Goal: Transaction & Acquisition: Book appointment/travel/reservation

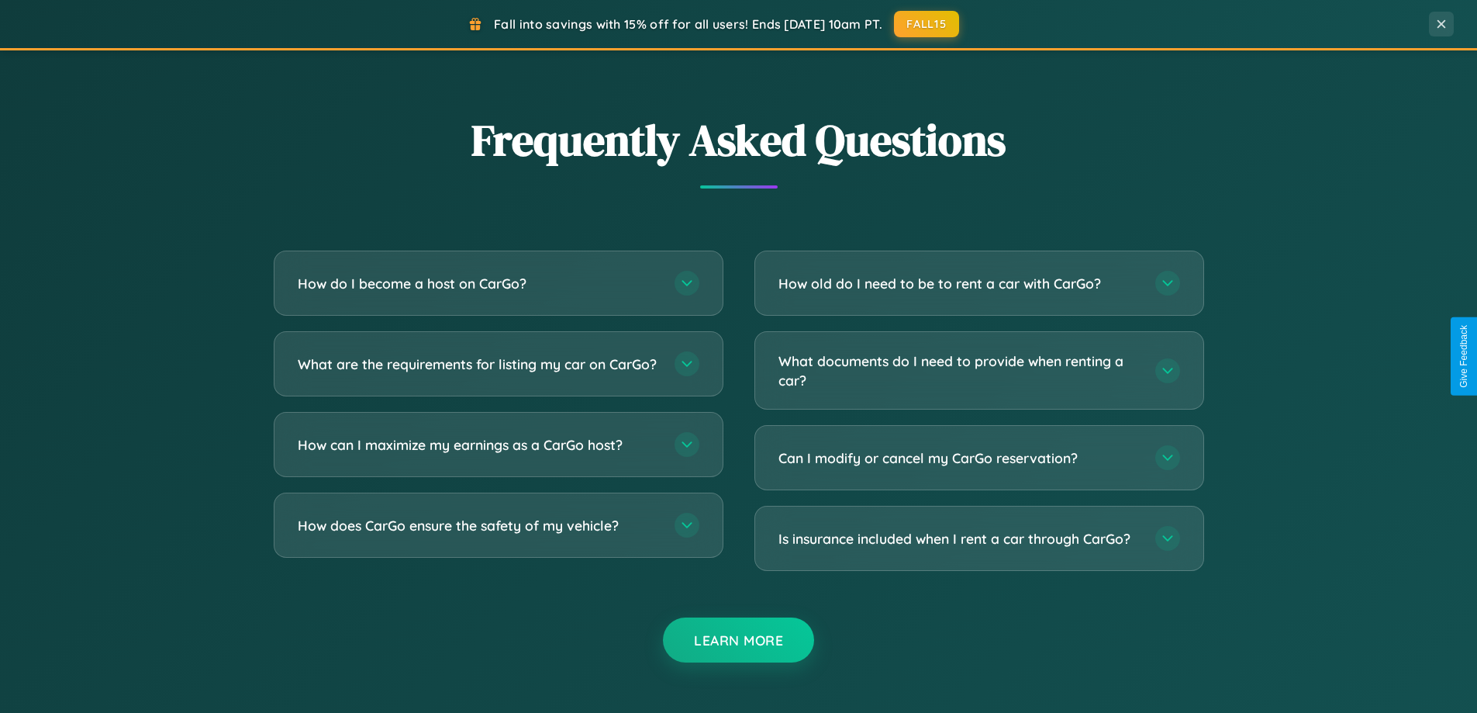
scroll to position [2984, 0]
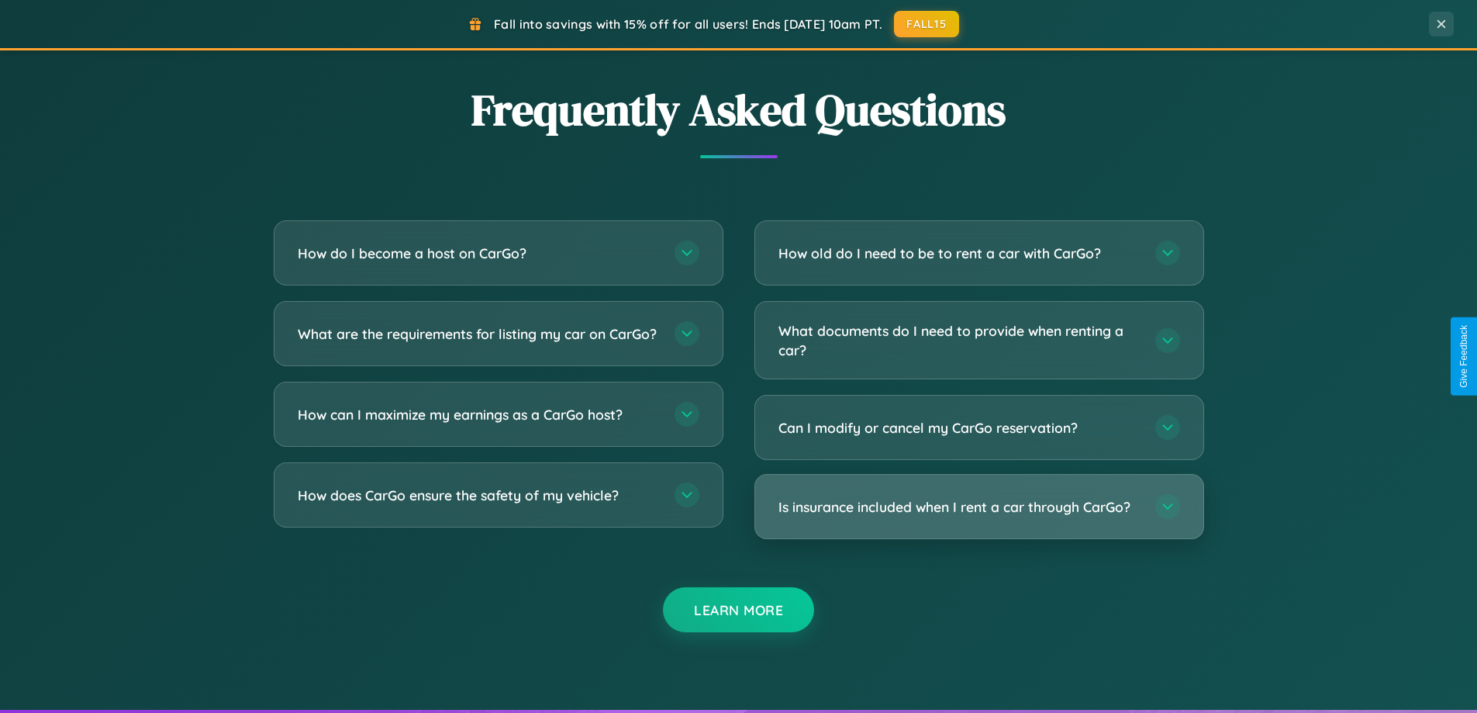
click at [979, 506] on h3 "Is insurance included when I rent a car through CarGo?" at bounding box center [959, 506] width 361 height 19
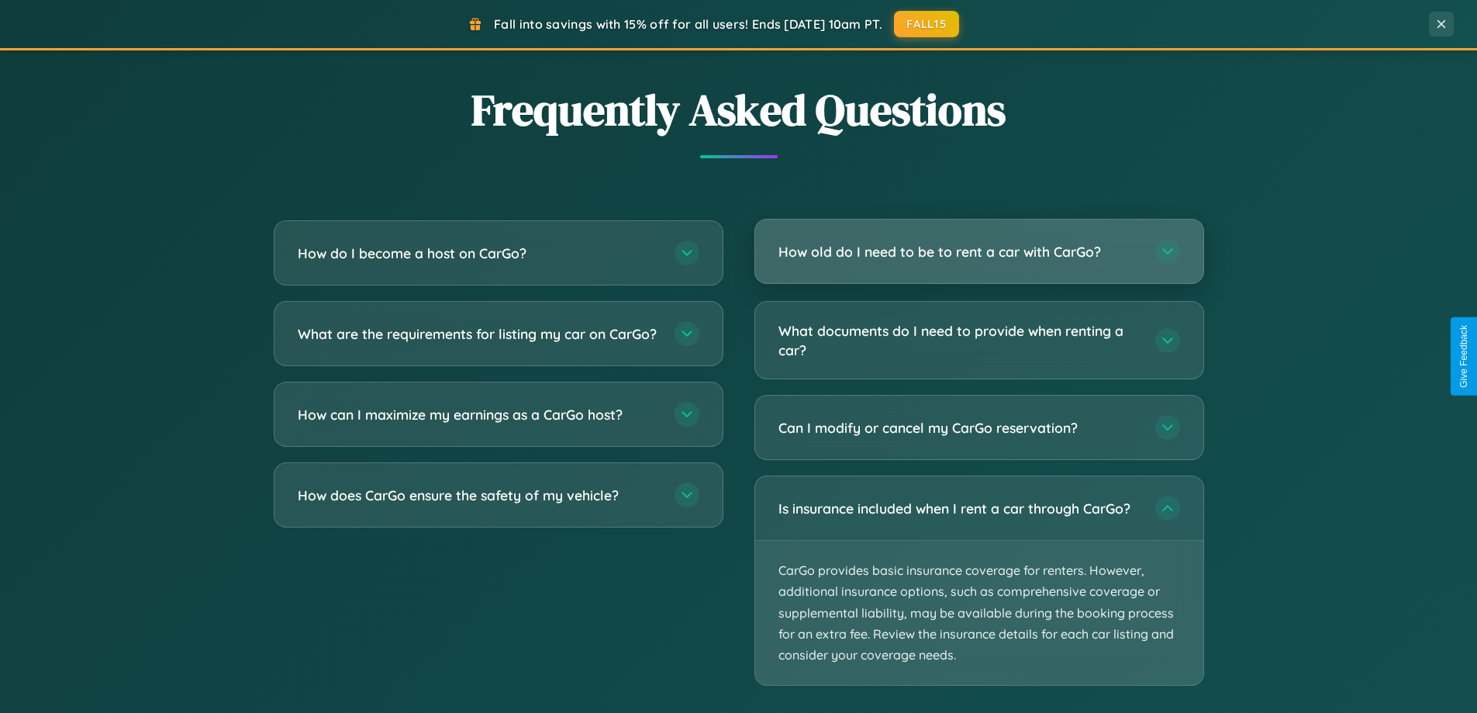
click at [979, 252] on h3 "How old do I need to be to rent a car with CarGo?" at bounding box center [959, 251] width 361 height 19
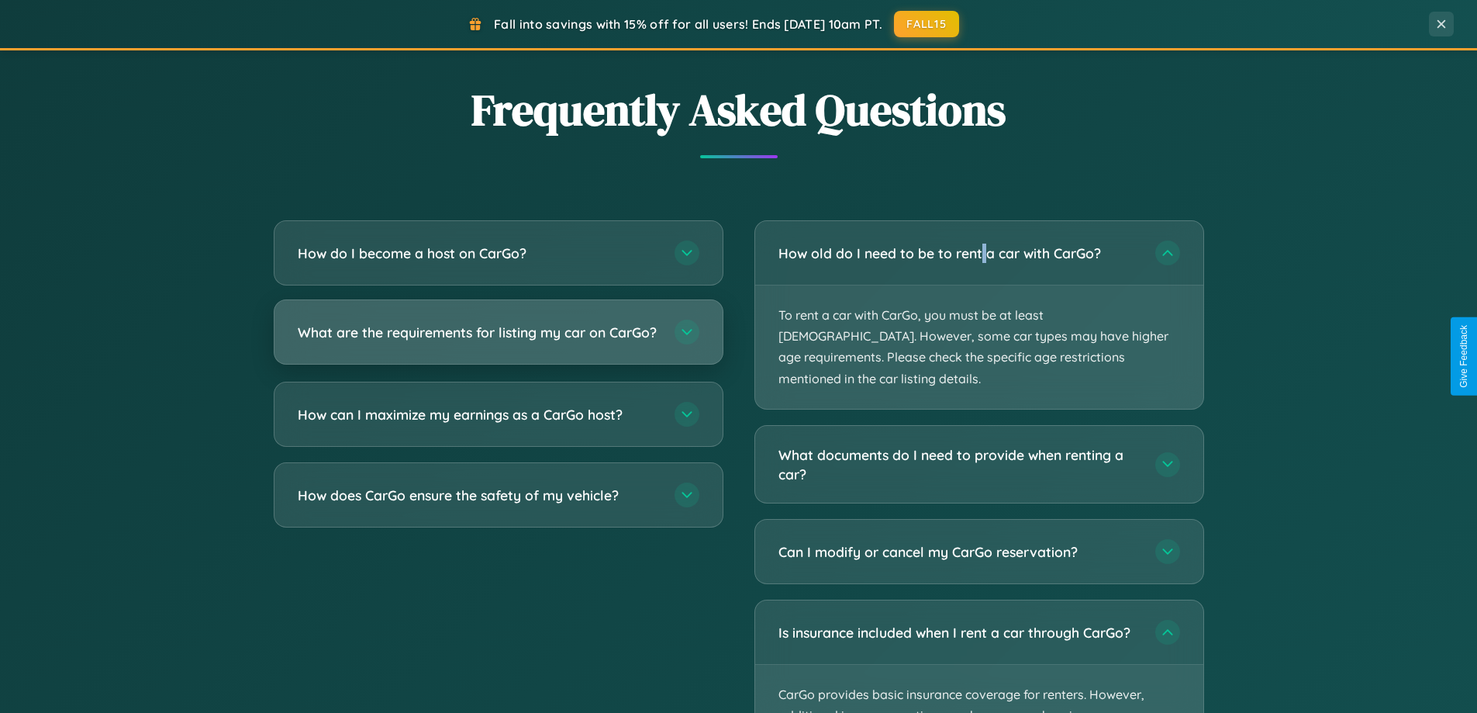
click at [498, 340] on h3 "What are the requirements for listing my car on CarGo?" at bounding box center [478, 332] width 361 height 19
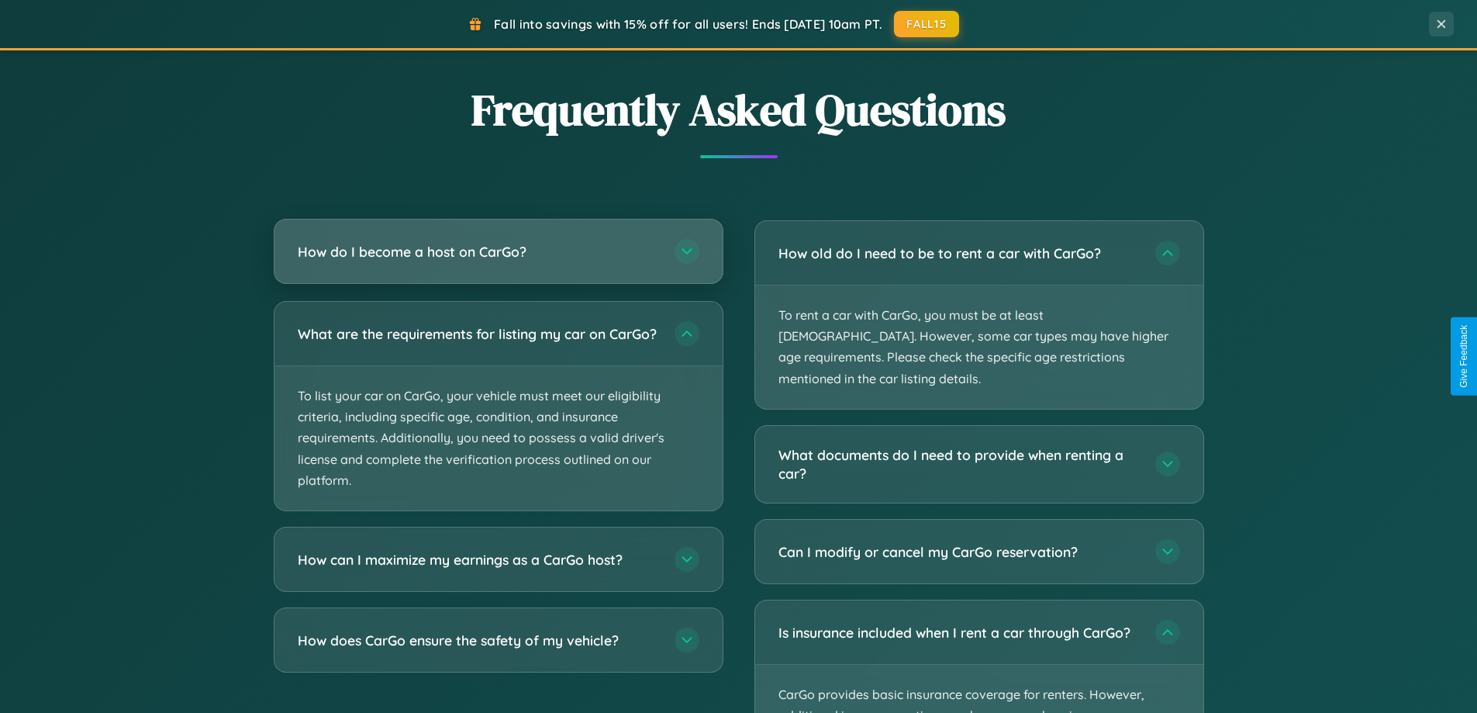
click at [498, 251] on h3 "How do I become a host on CarGo?" at bounding box center [478, 251] width 361 height 19
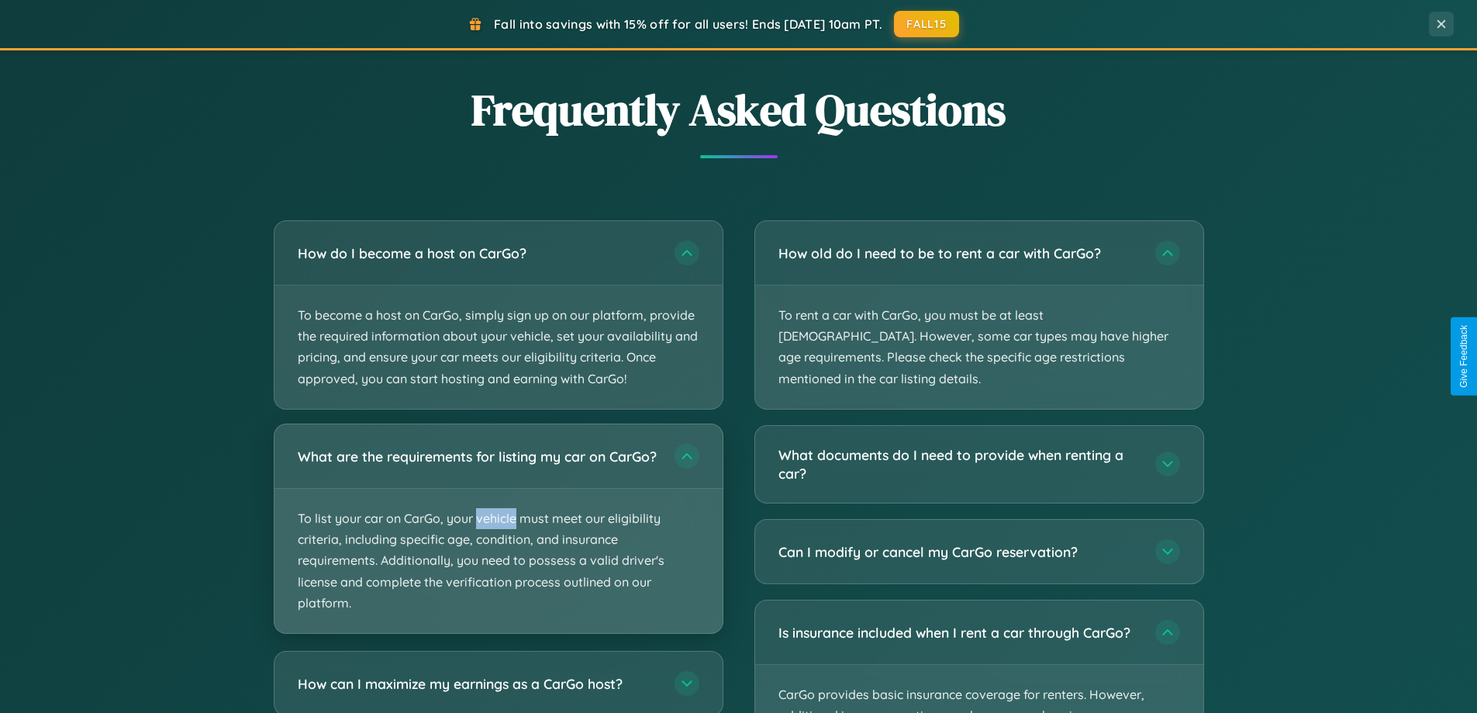
click at [498, 535] on p "To list your car on CarGo, your vehicle must meet our eligibility criteria, inc…" at bounding box center [499, 561] width 448 height 144
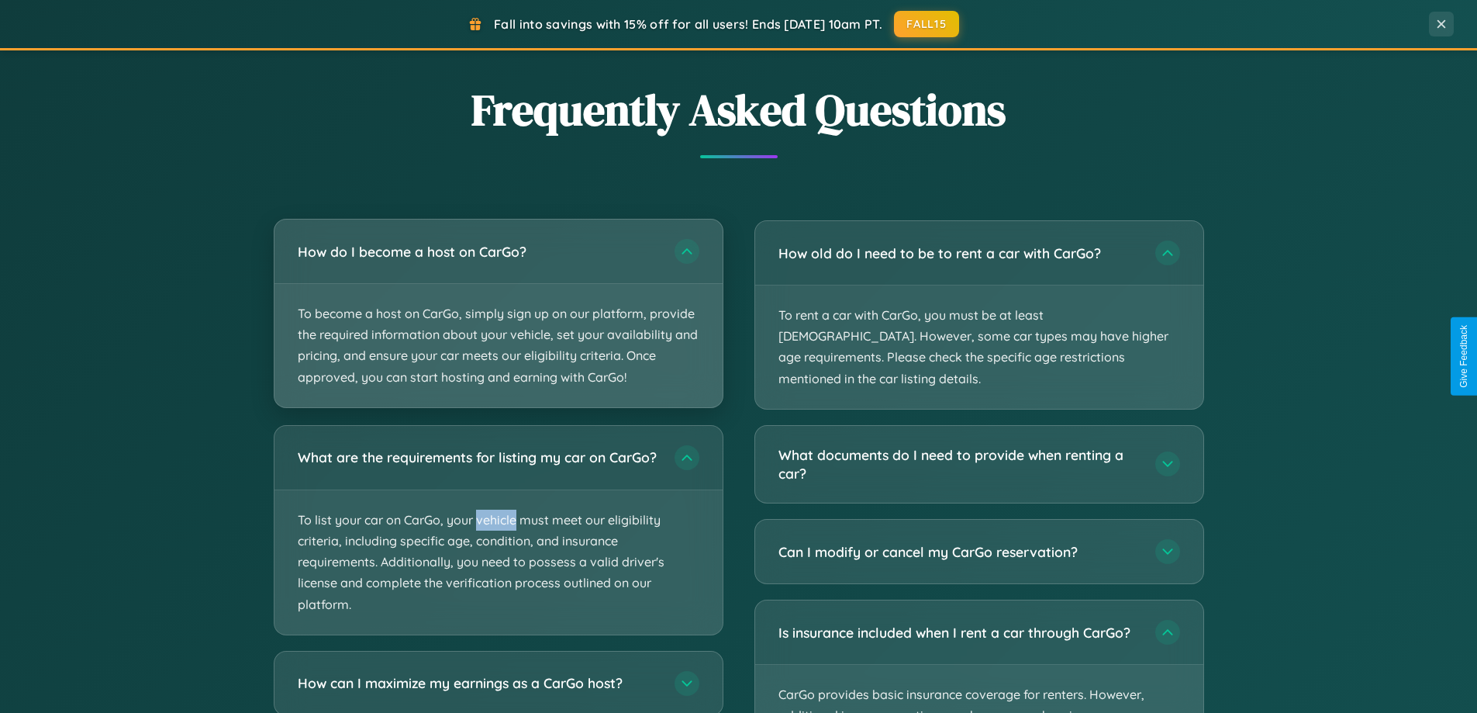
click at [498, 313] on p "To become a host on CarGo, simply sign up on our platform, provide the required…" at bounding box center [499, 345] width 448 height 123
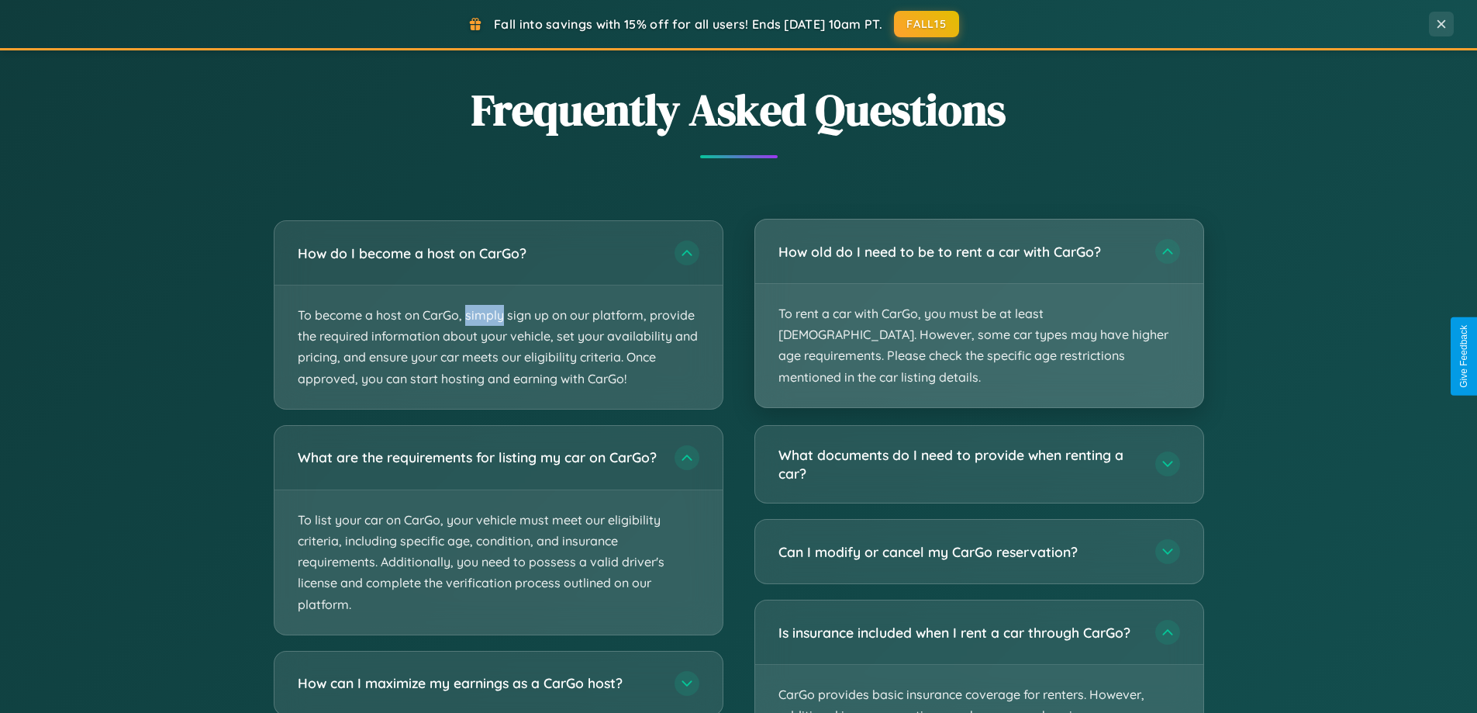
click at [979, 302] on p "To rent a car with CarGo, you must be at least [DEMOGRAPHIC_DATA]. However, som…" at bounding box center [979, 345] width 448 height 123
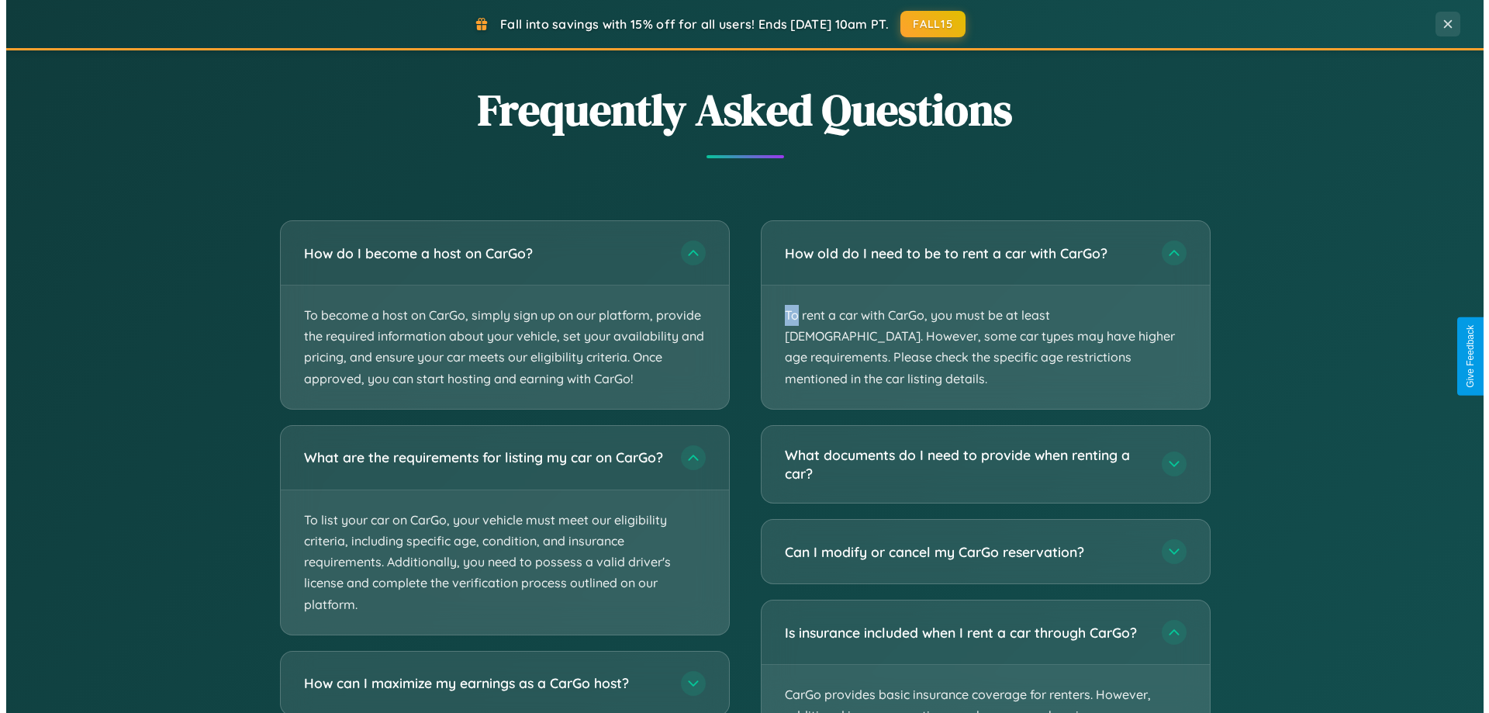
scroll to position [0, 0]
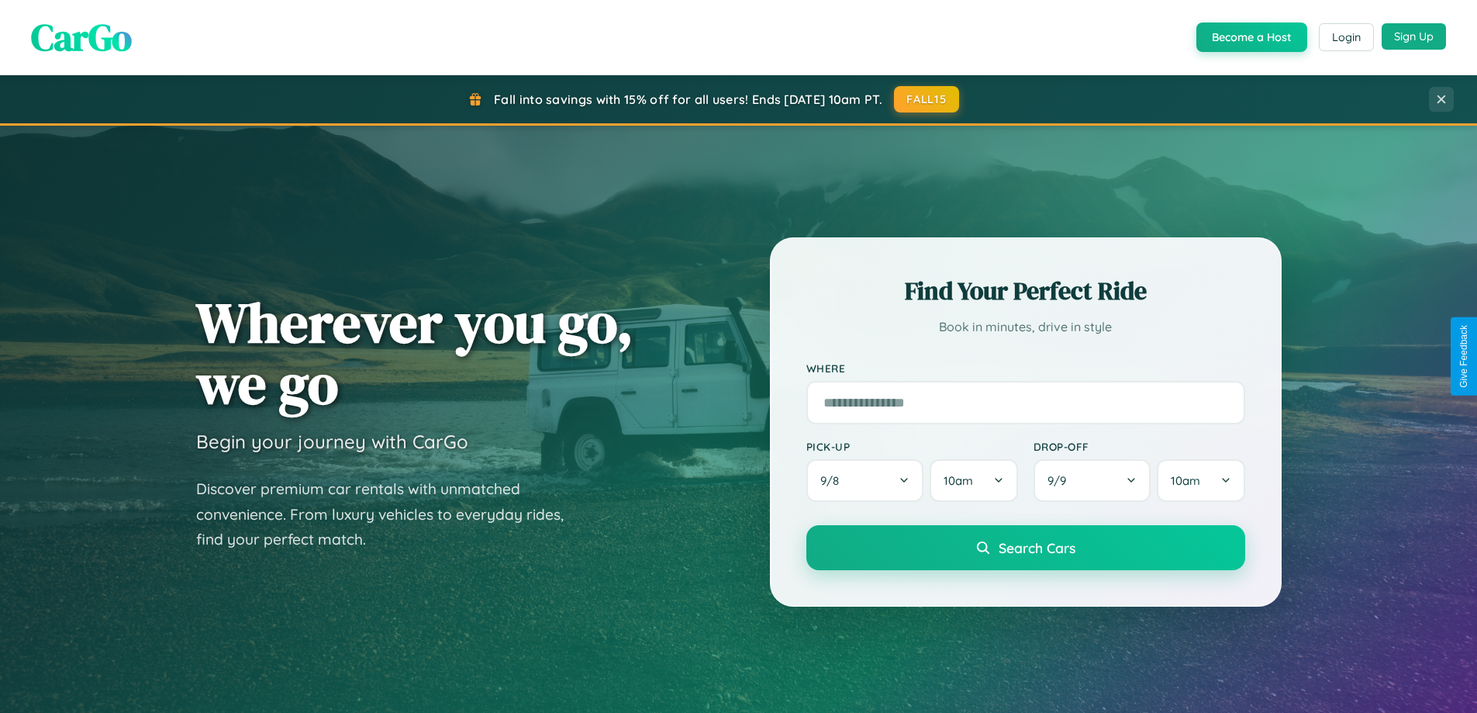
click at [1414, 37] on button "Sign Up" at bounding box center [1414, 36] width 64 height 26
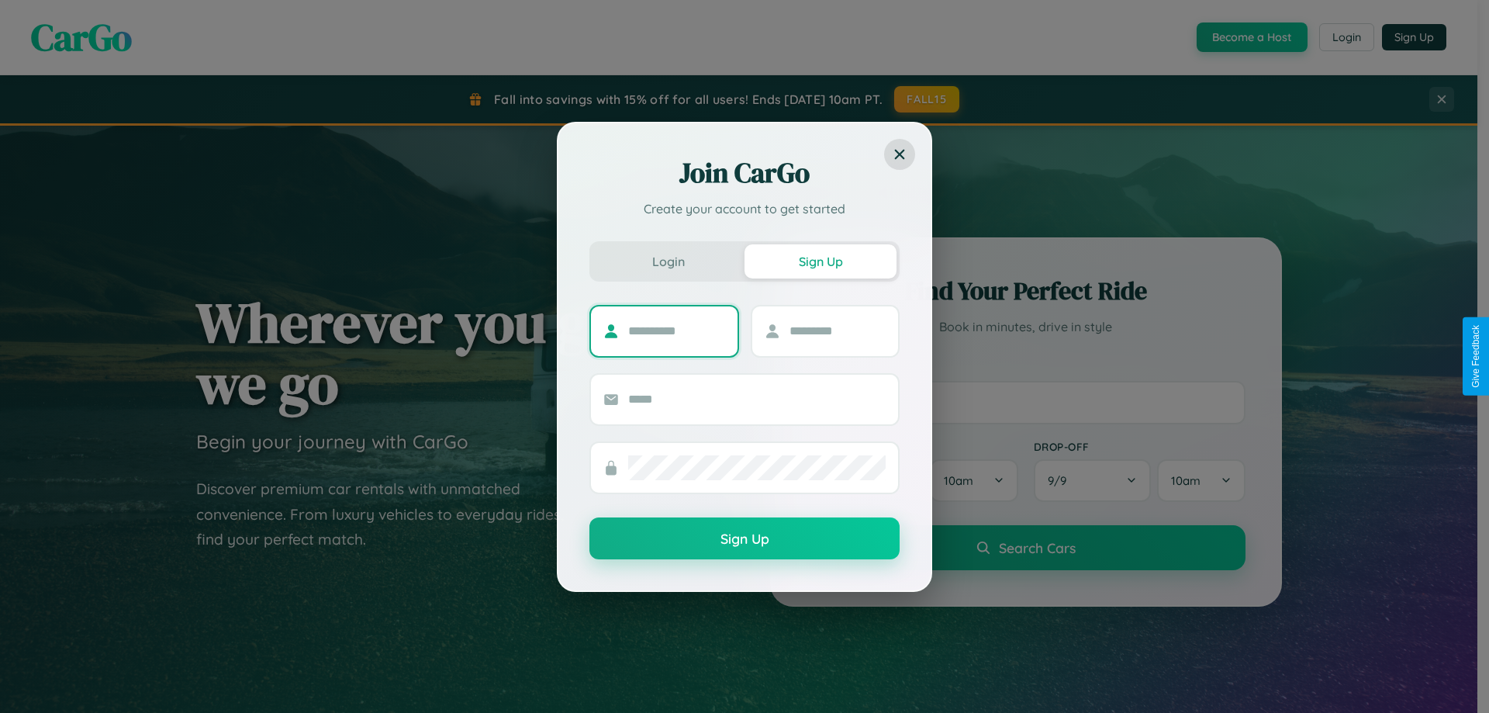
click at [676, 330] on input "text" at bounding box center [676, 331] width 97 height 25
type input "****"
click at [837, 330] on input "text" at bounding box center [837, 331] width 97 height 25
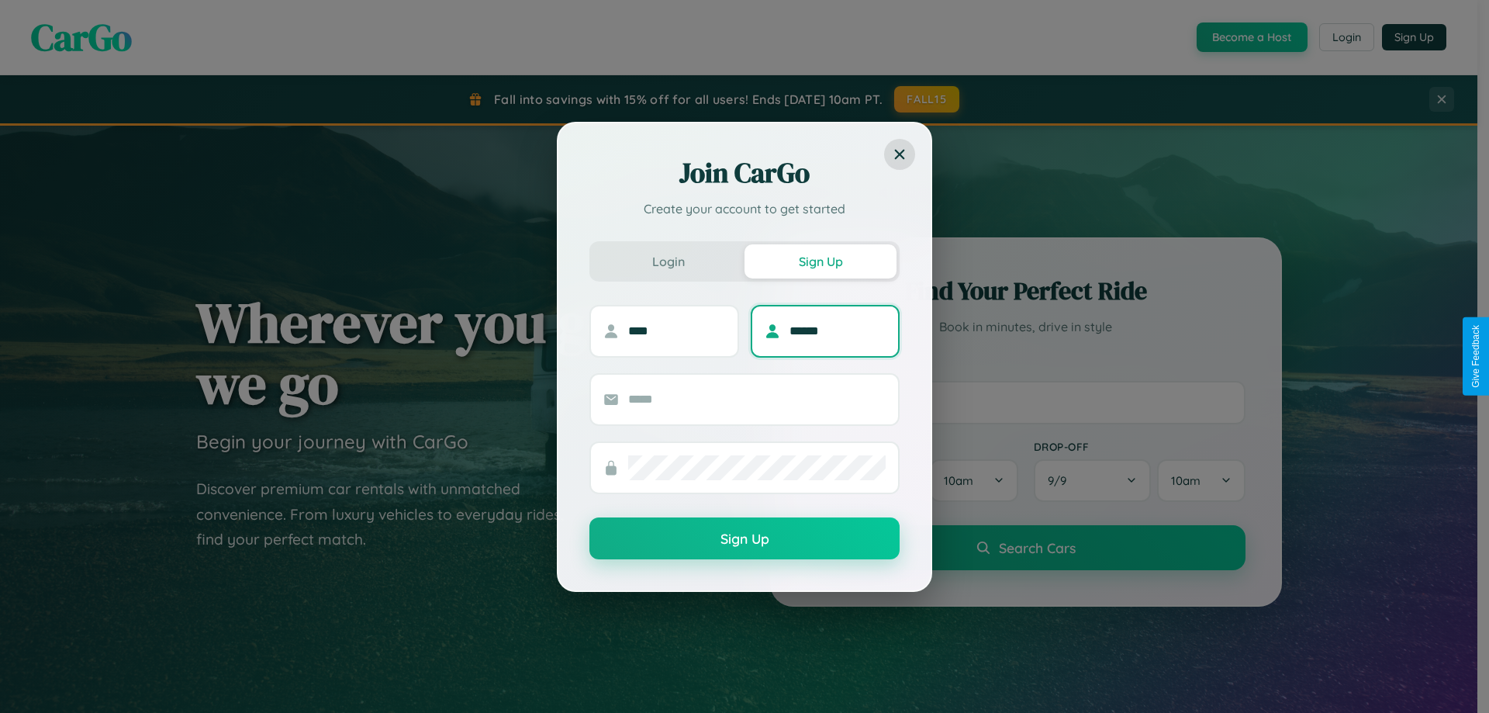
type input "******"
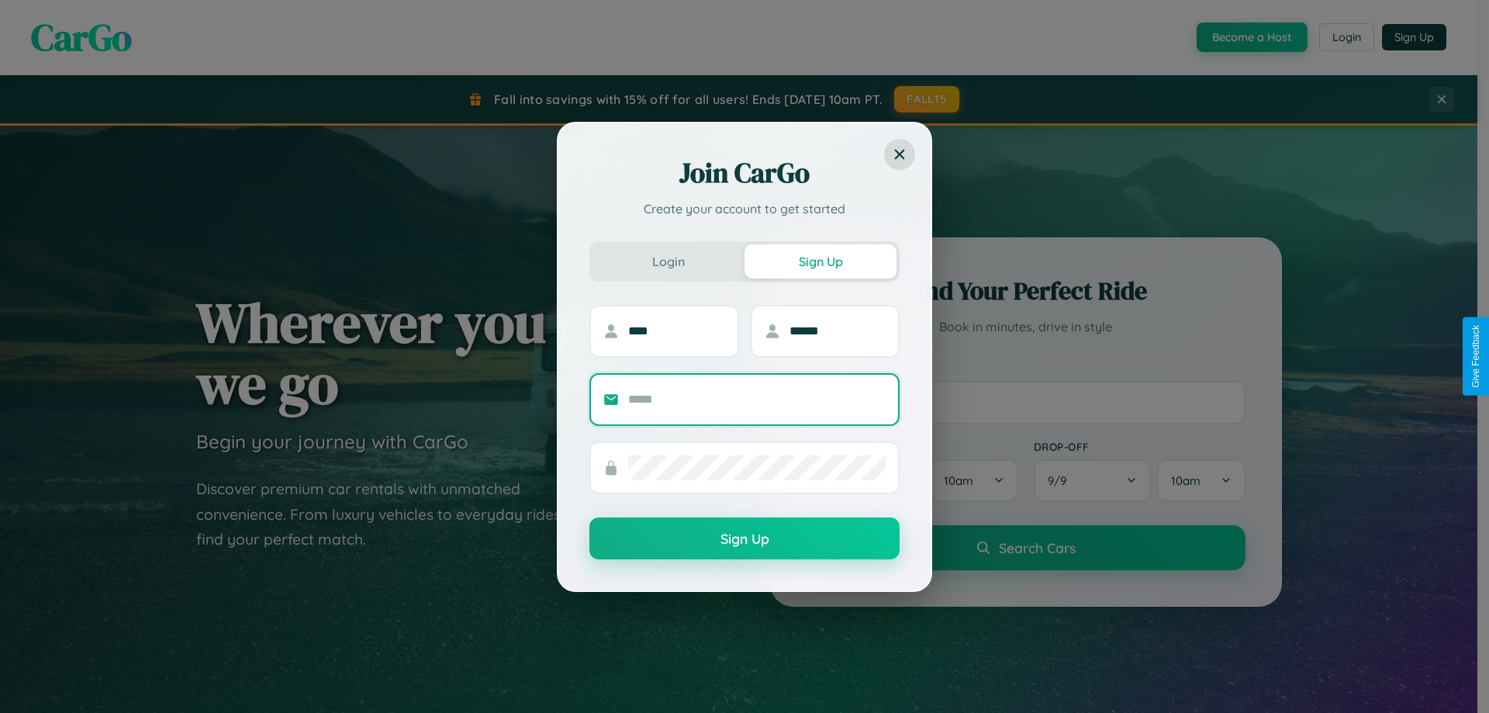
click at [757, 399] on input "text" at bounding box center [756, 399] width 257 height 25
type input "**********"
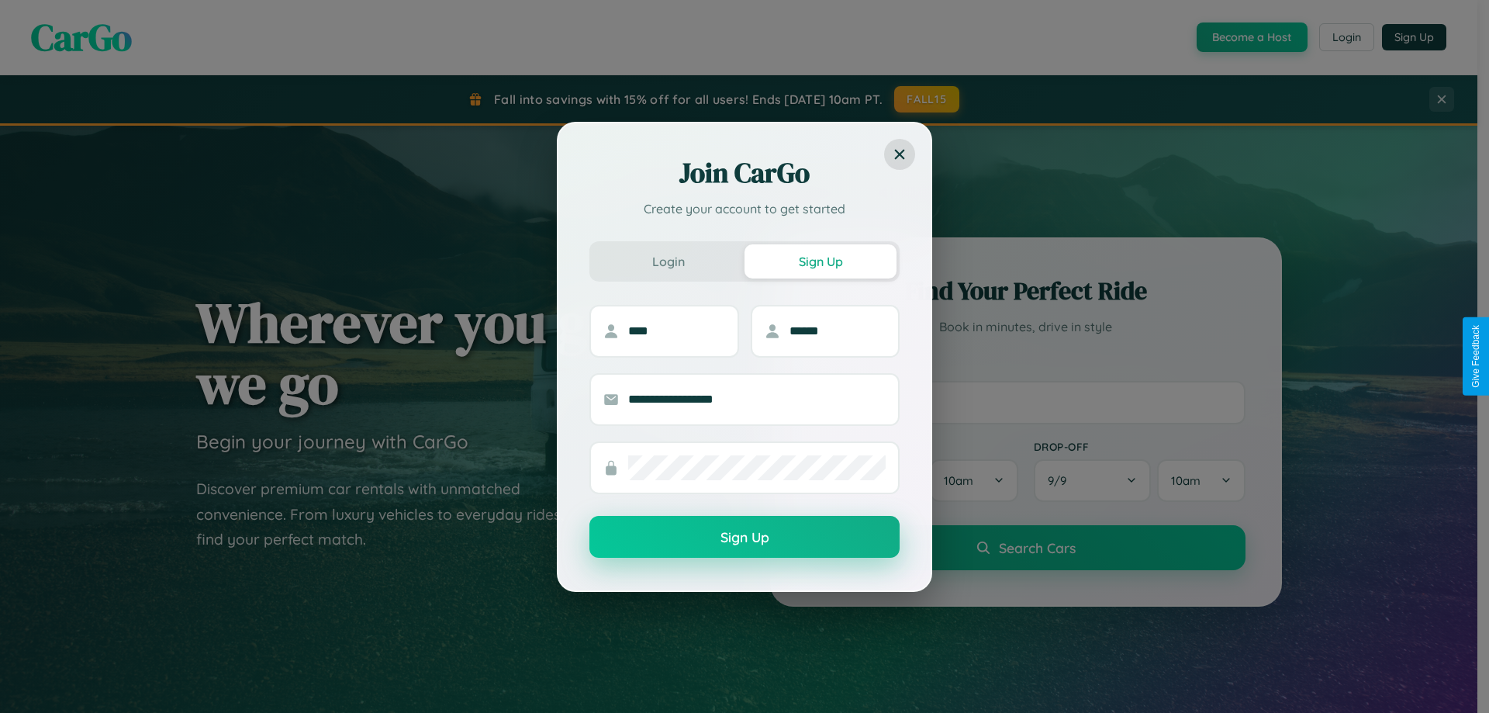
click at [745, 537] on button "Sign Up" at bounding box center [744, 537] width 310 height 42
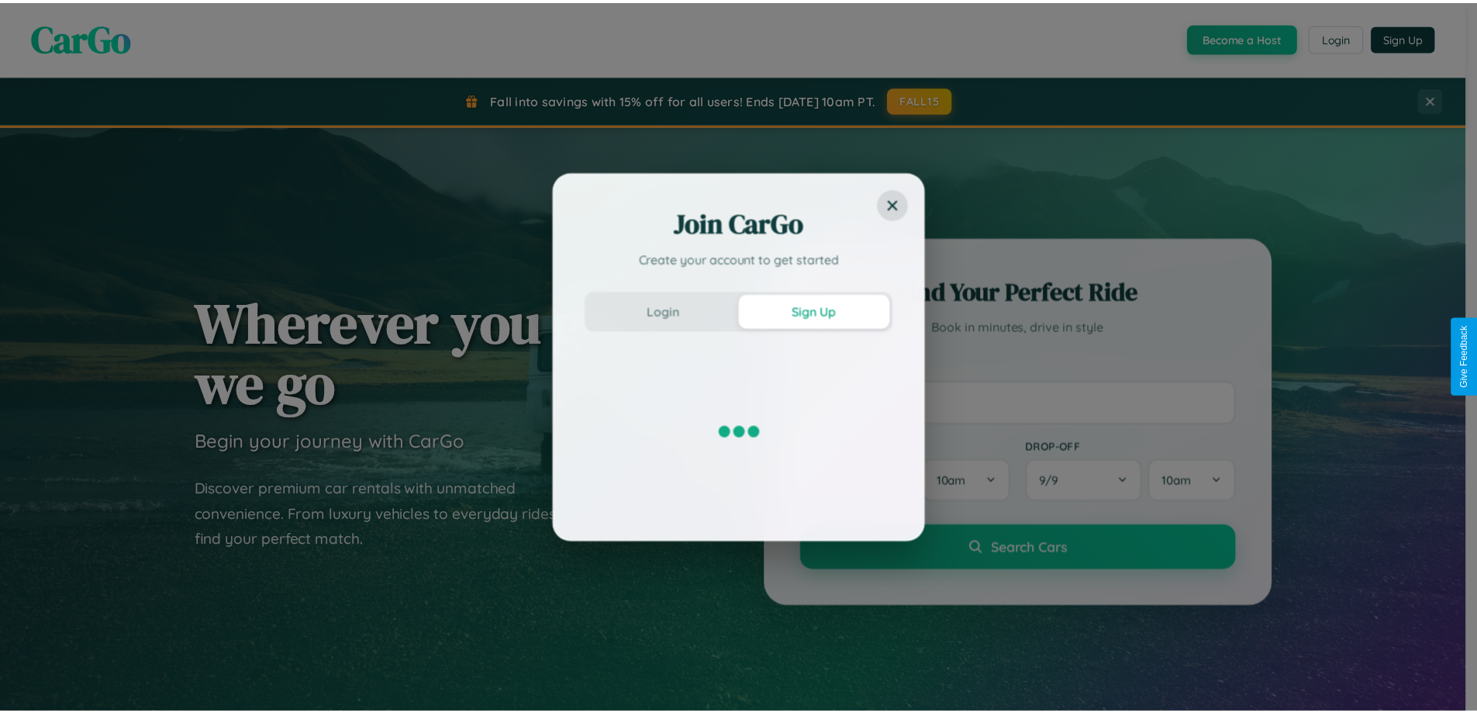
scroll to position [669, 0]
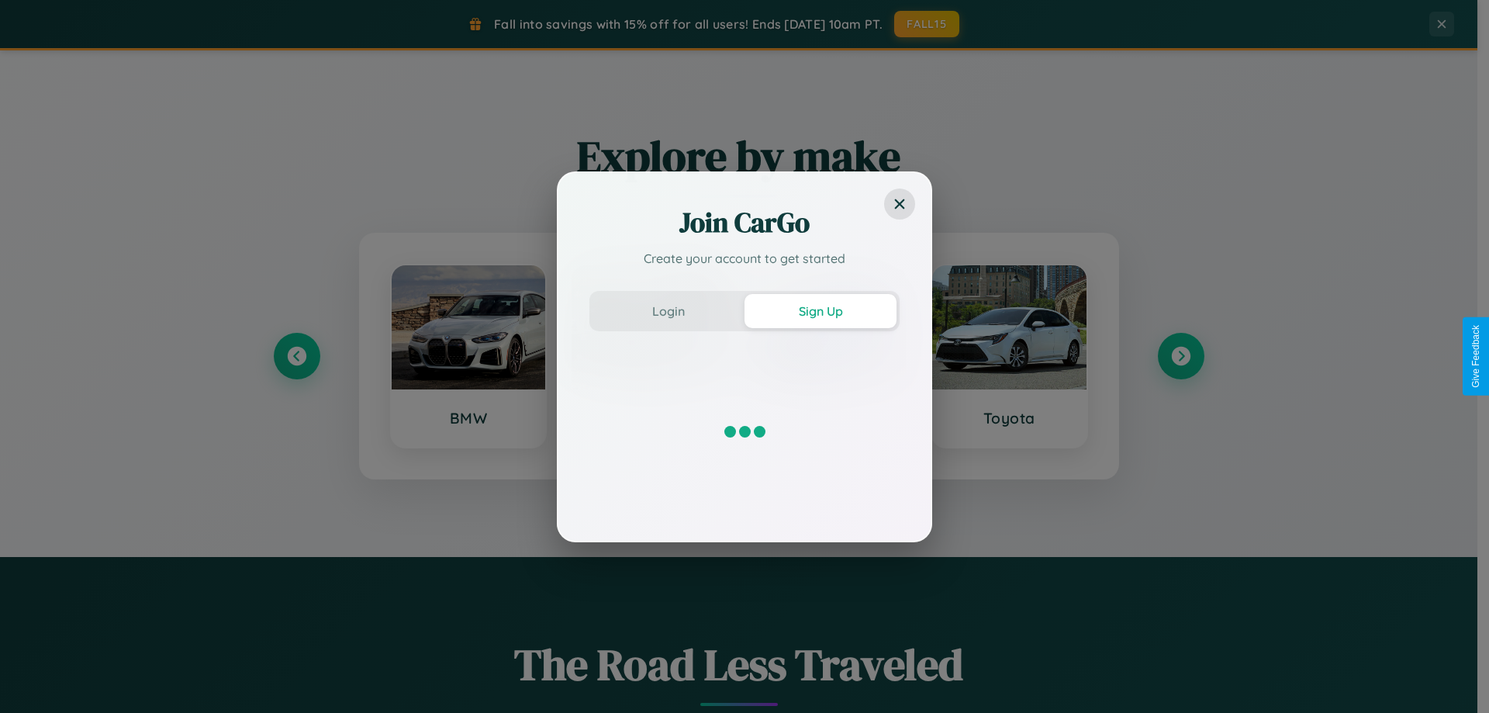
click at [1180, 356] on div "Join CarGo Create your account to get started Login Sign Up" at bounding box center [744, 356] width 1489 height 713
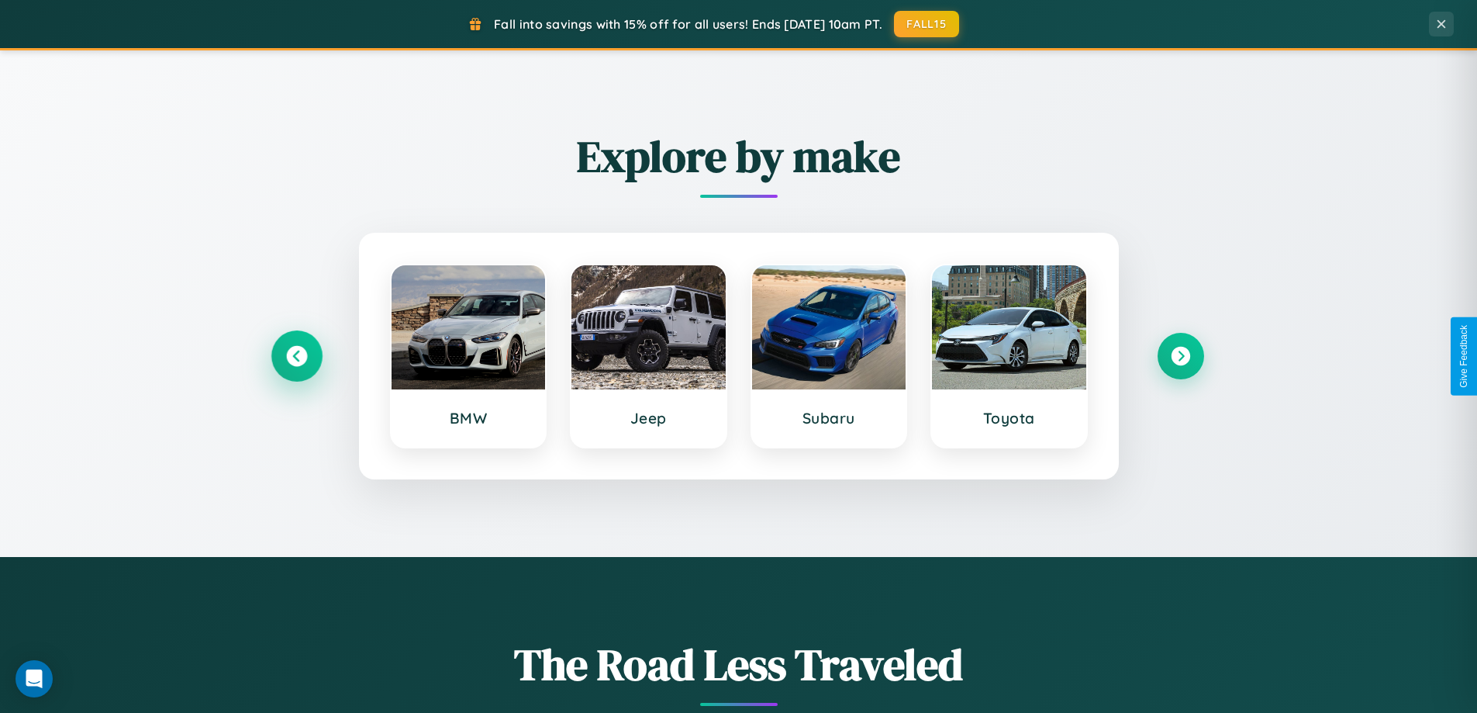
click at [296, 356] on icon at bounding box center [296, 356] width 21 height 21
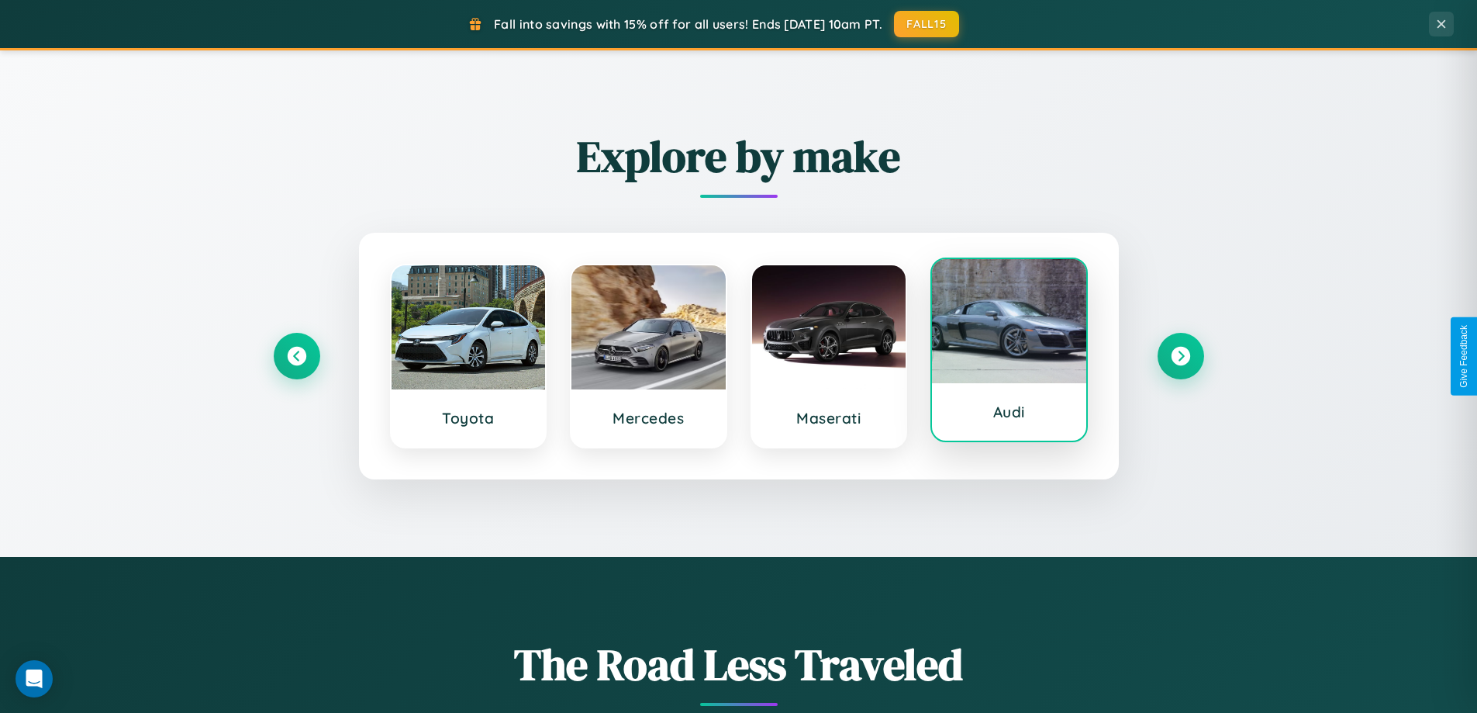
click at [1009, 351] on div at bounding box center [1009, 321] width 154 height 124
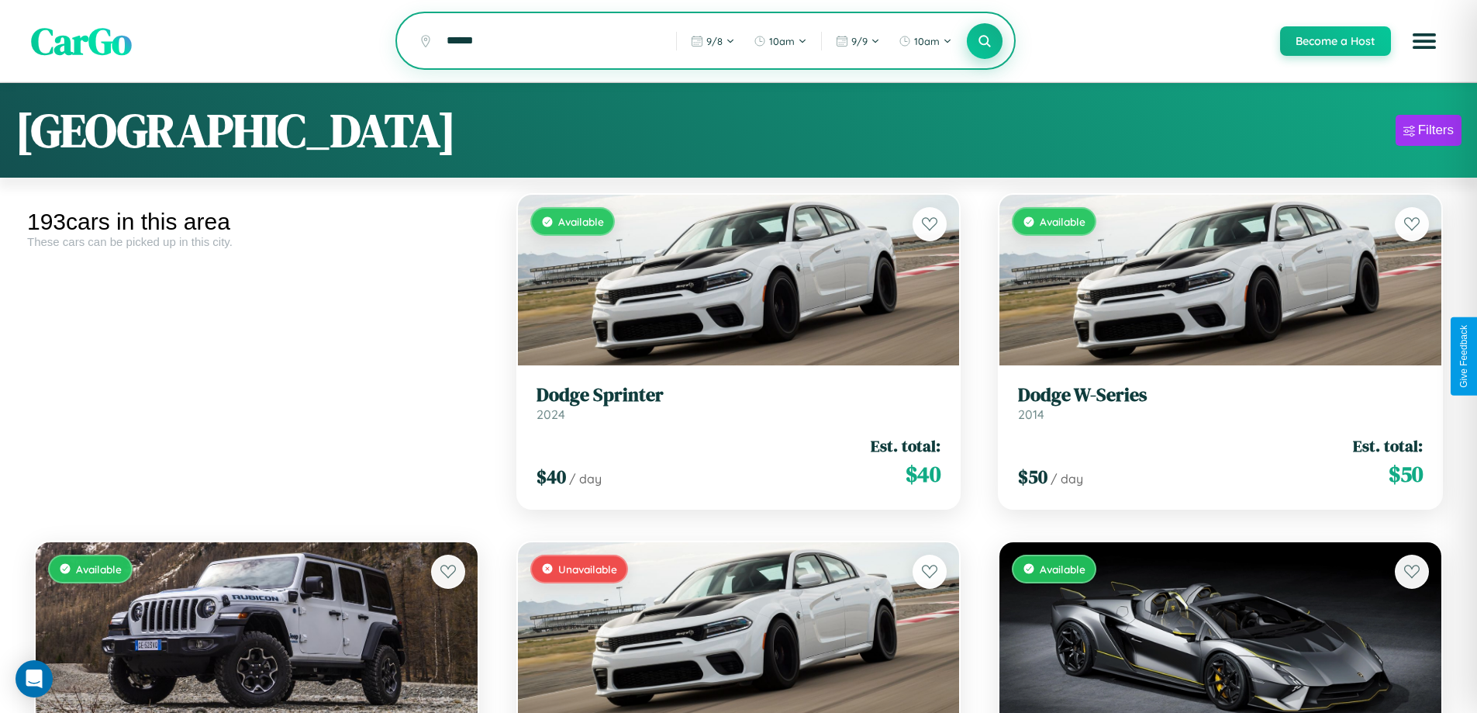
click at [984, 42] on icon at bounding box center [985, 40] width 15 height 15
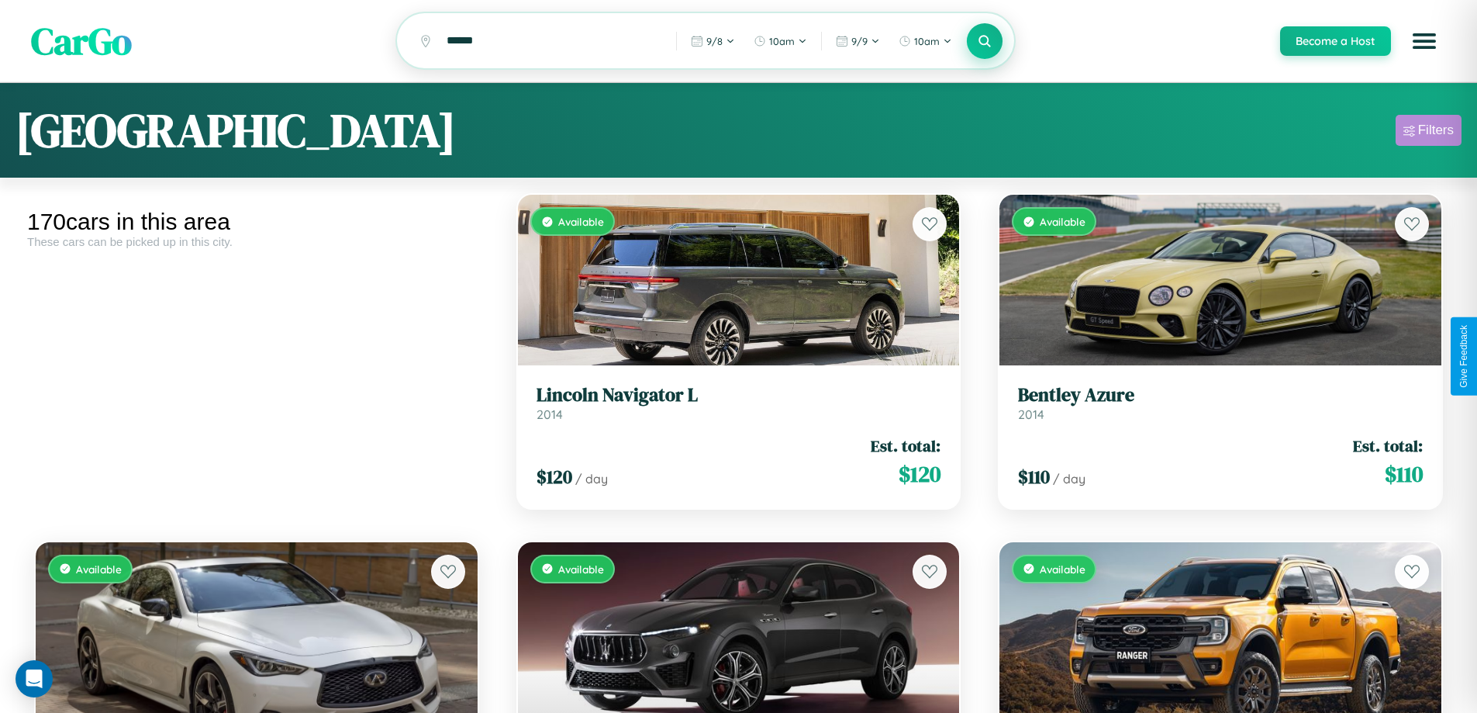
click at [1429, 133] on div "Filters" at bounding box center [1436, 131] width 36 height 16
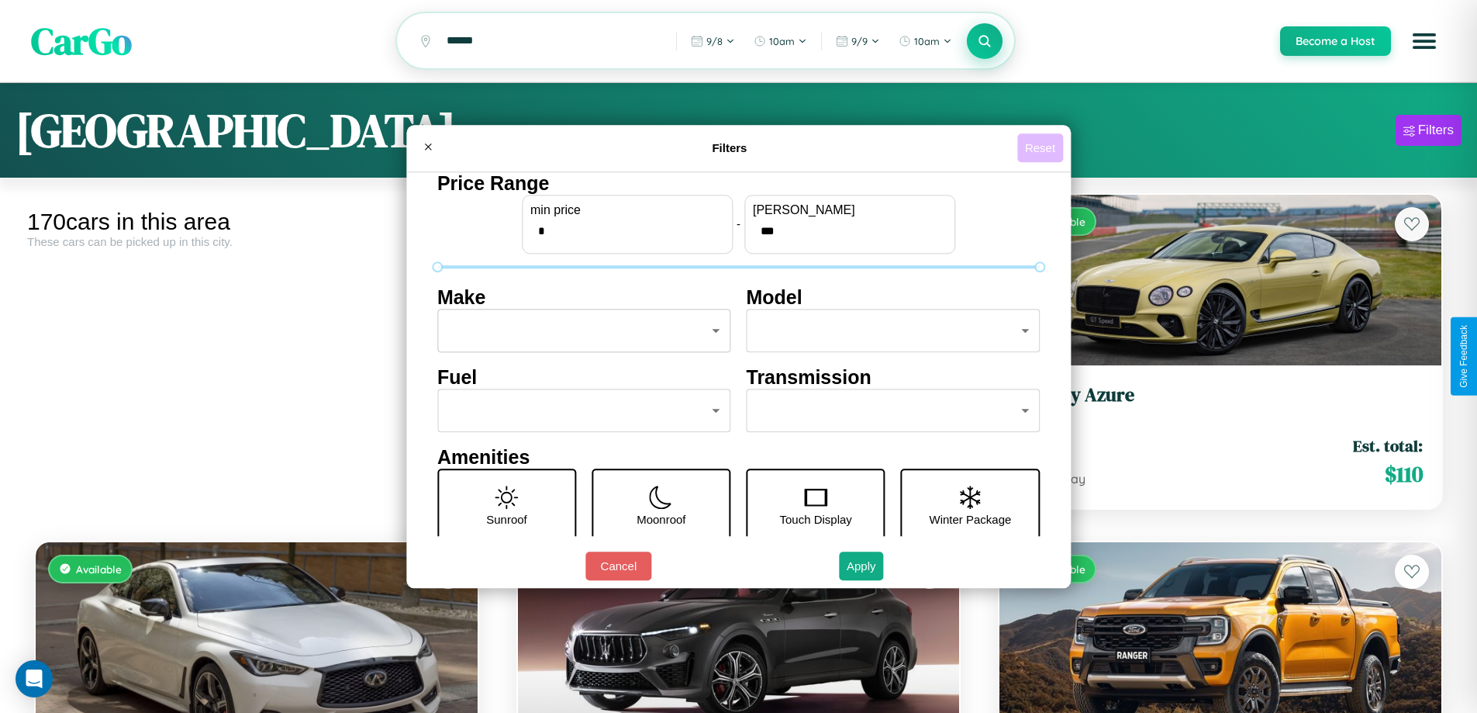
click at [1042, 147] on button "Reset" at bounding box center [1041, 147] width 46 height 29
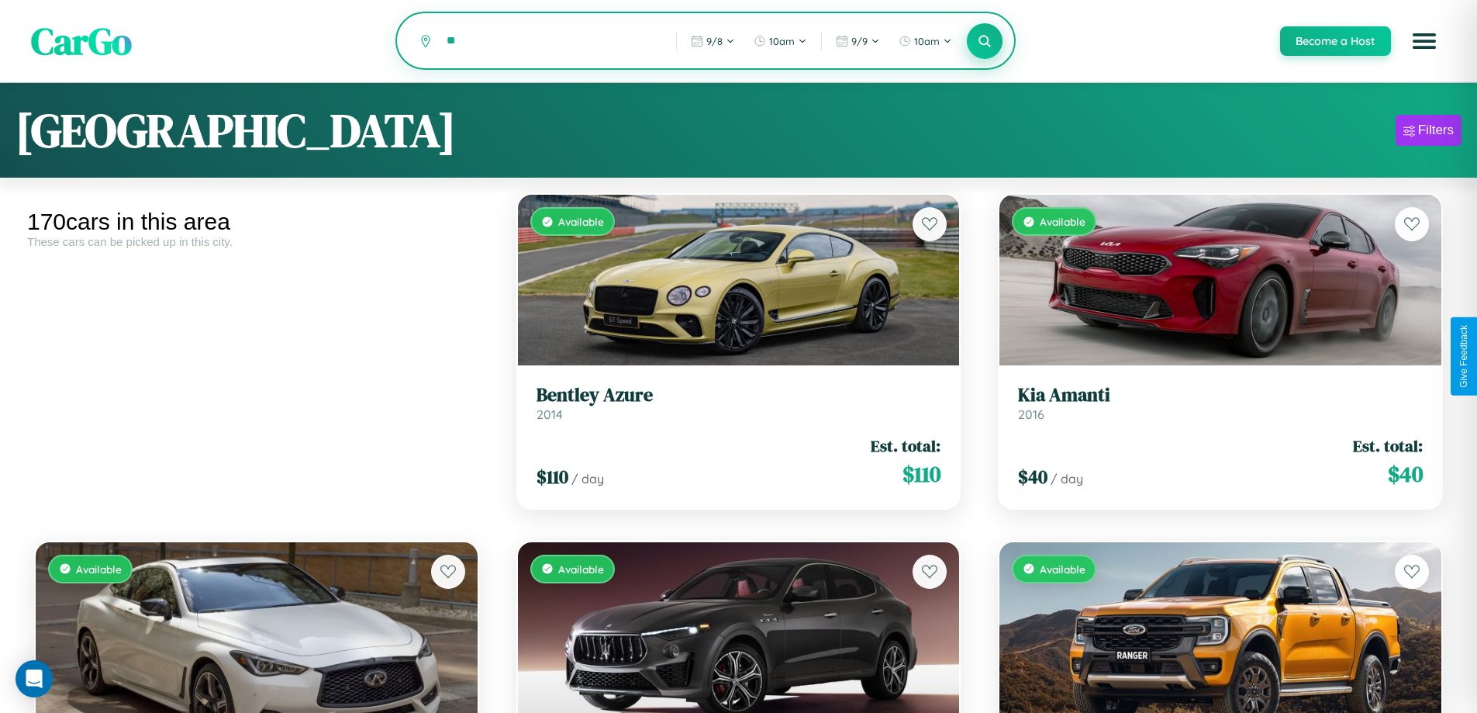
type input "*"
type input "******"
click at [984, 42] on icon at bounding box center [985, 40] width 15 height 15
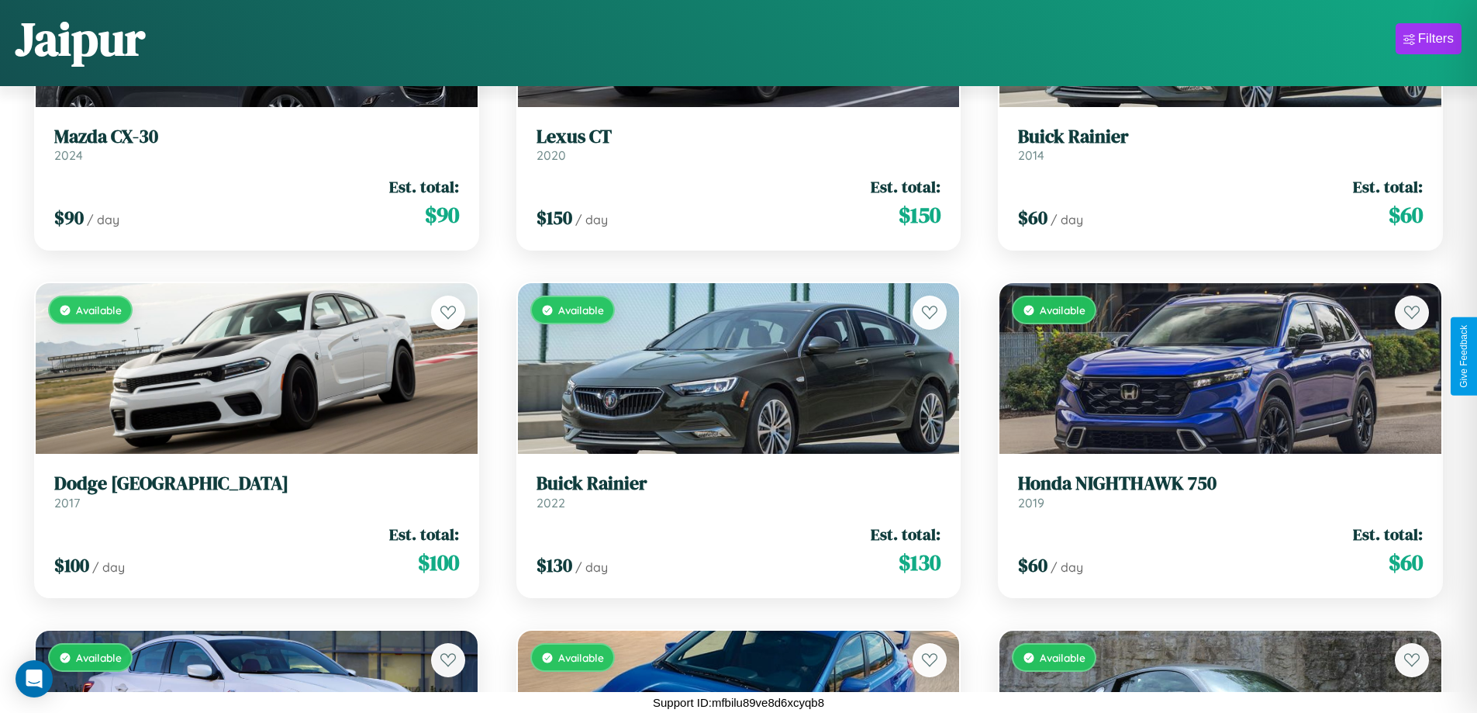
scroll to position [10637, 0]
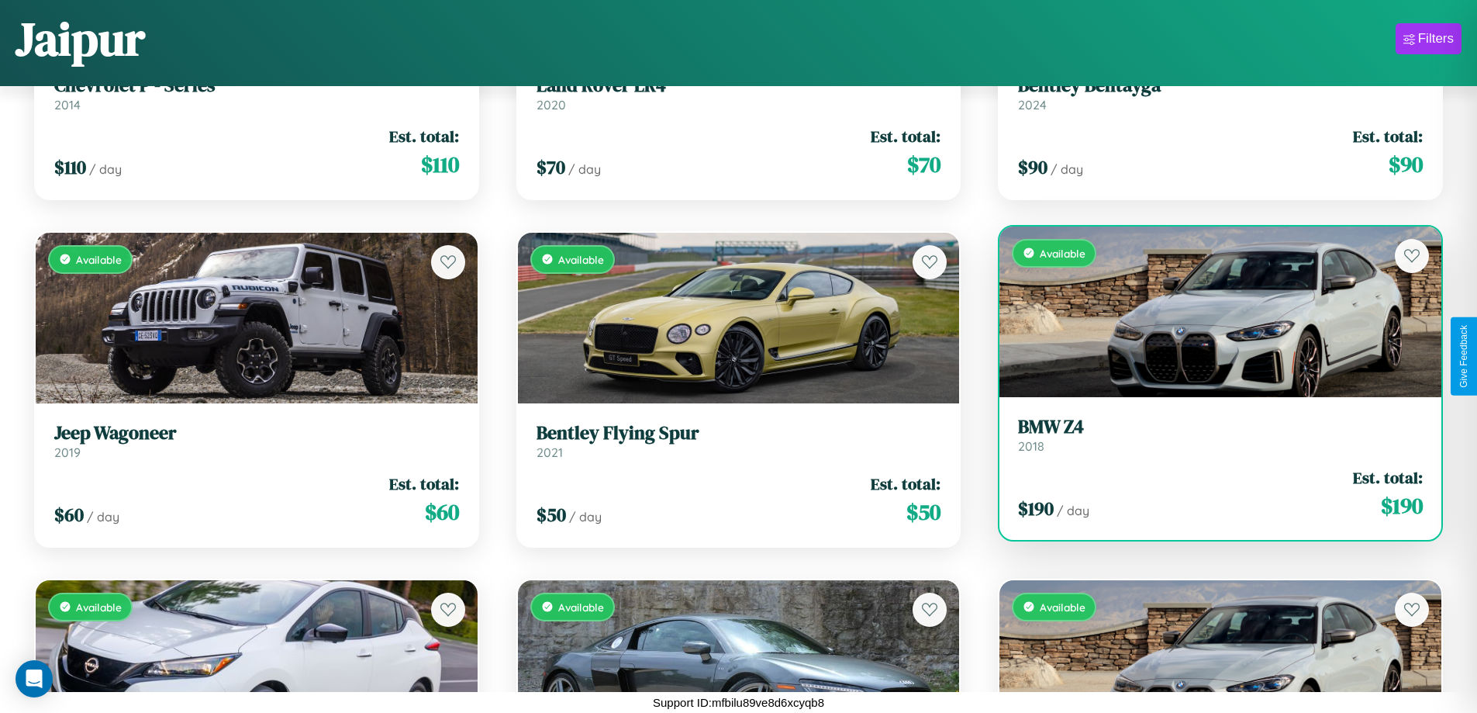
click at [1211, 435] on h3 "BMW Z4" at bounding box center [1220, 427] width 405 height 22
